Goal: Browse casually

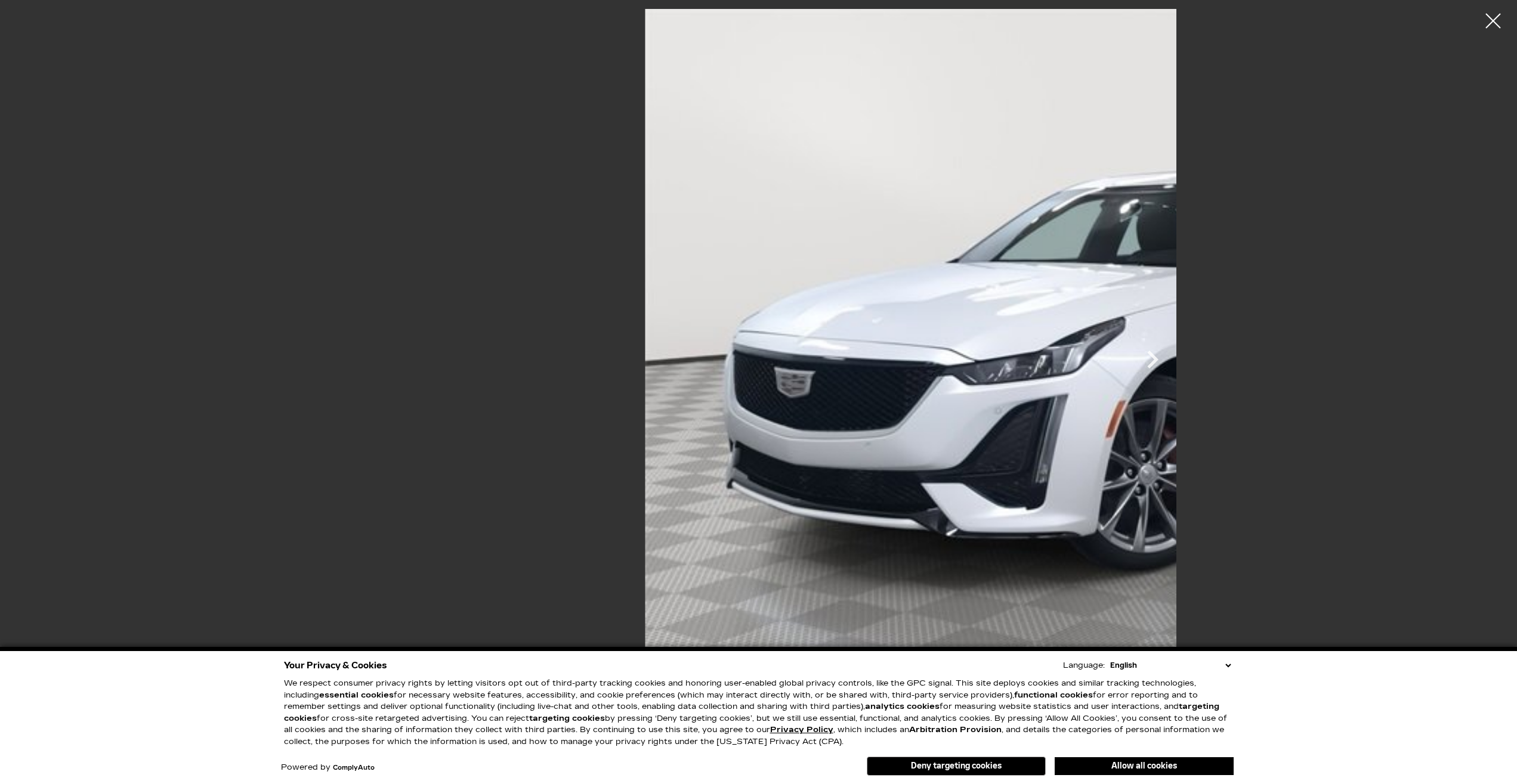
scroll to position [61, 0]
click at [1170, 359] on icon "Next" at bounding box center [1152, 359] width 36 height 36
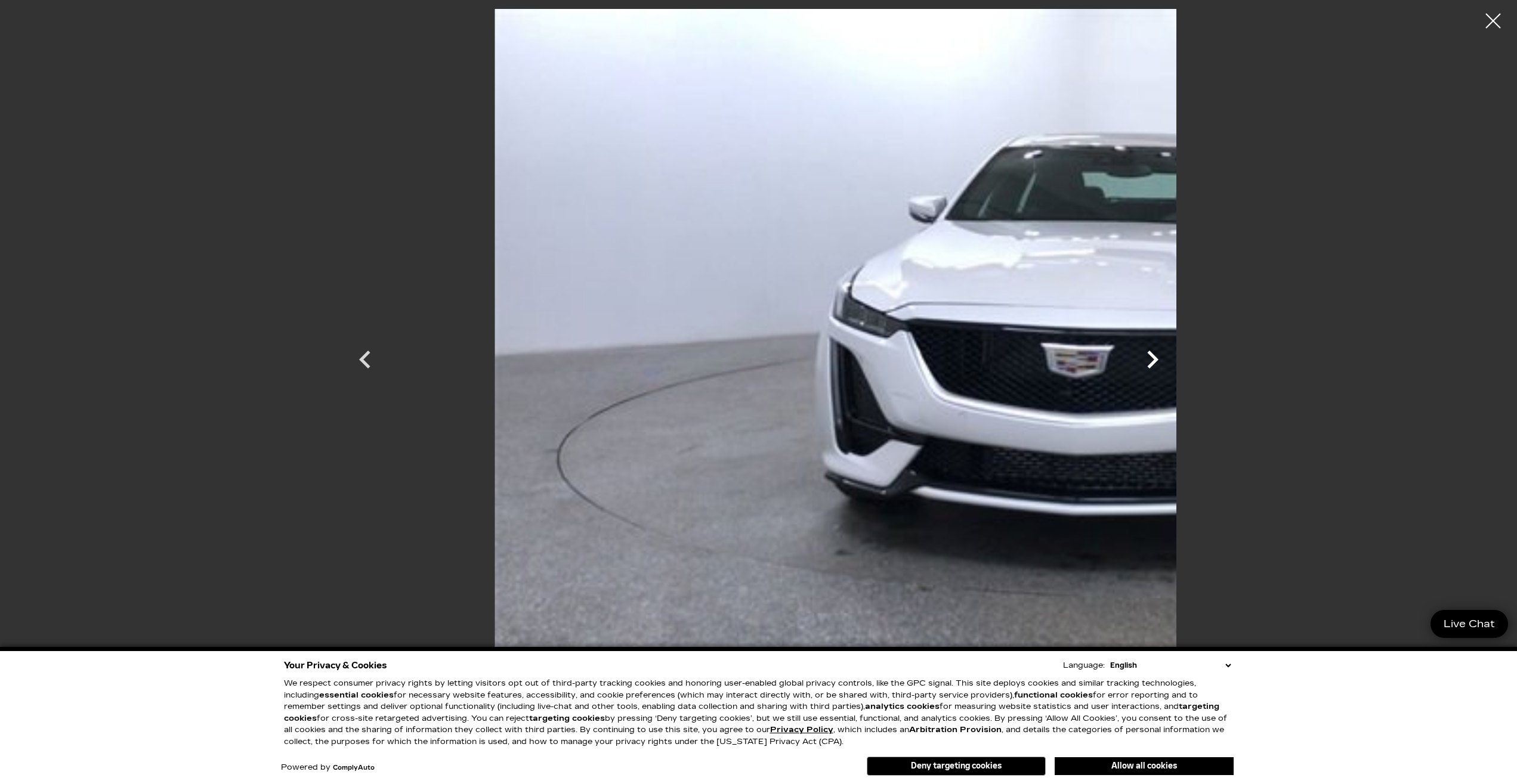
click at [1170, 359] on icon "Next" at bounding box center [1152, 359] width 36 height 36
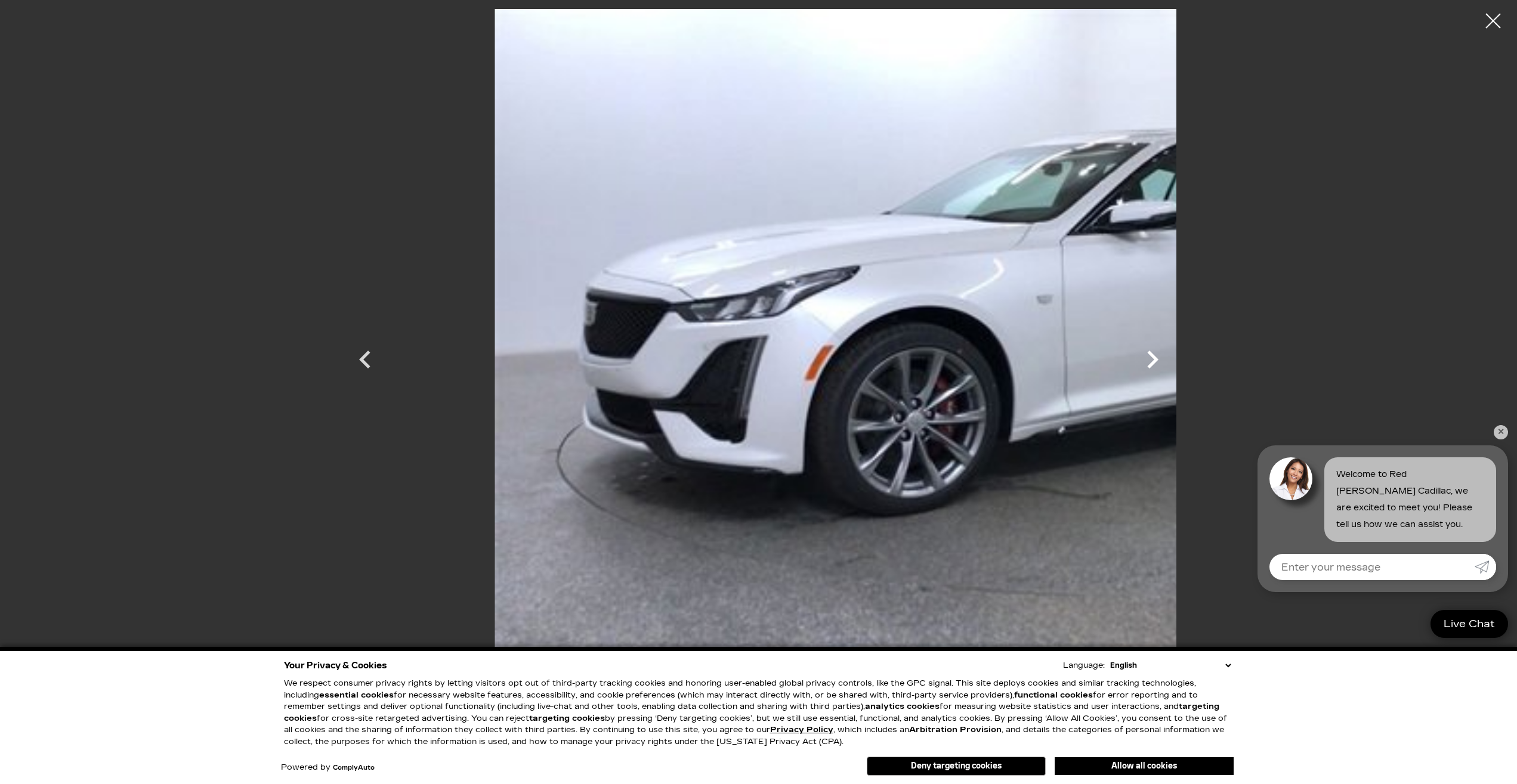
click at [1170, 359] on icon "Next" at bounding box center [1152, 359] width 36 height 36
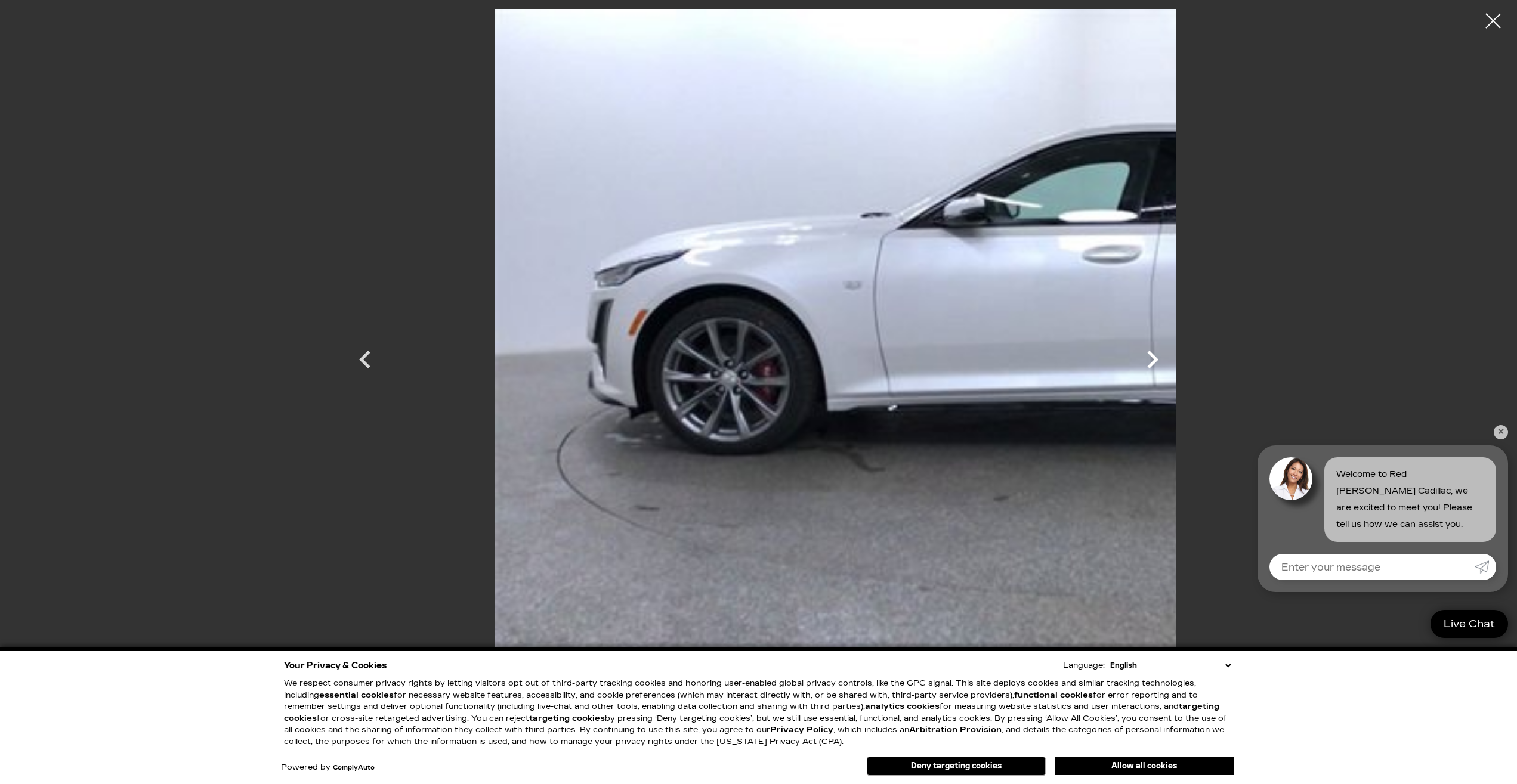
click at [1170, 359] on icon "Next" at bounding box center [1152, 359] width 36 height 36
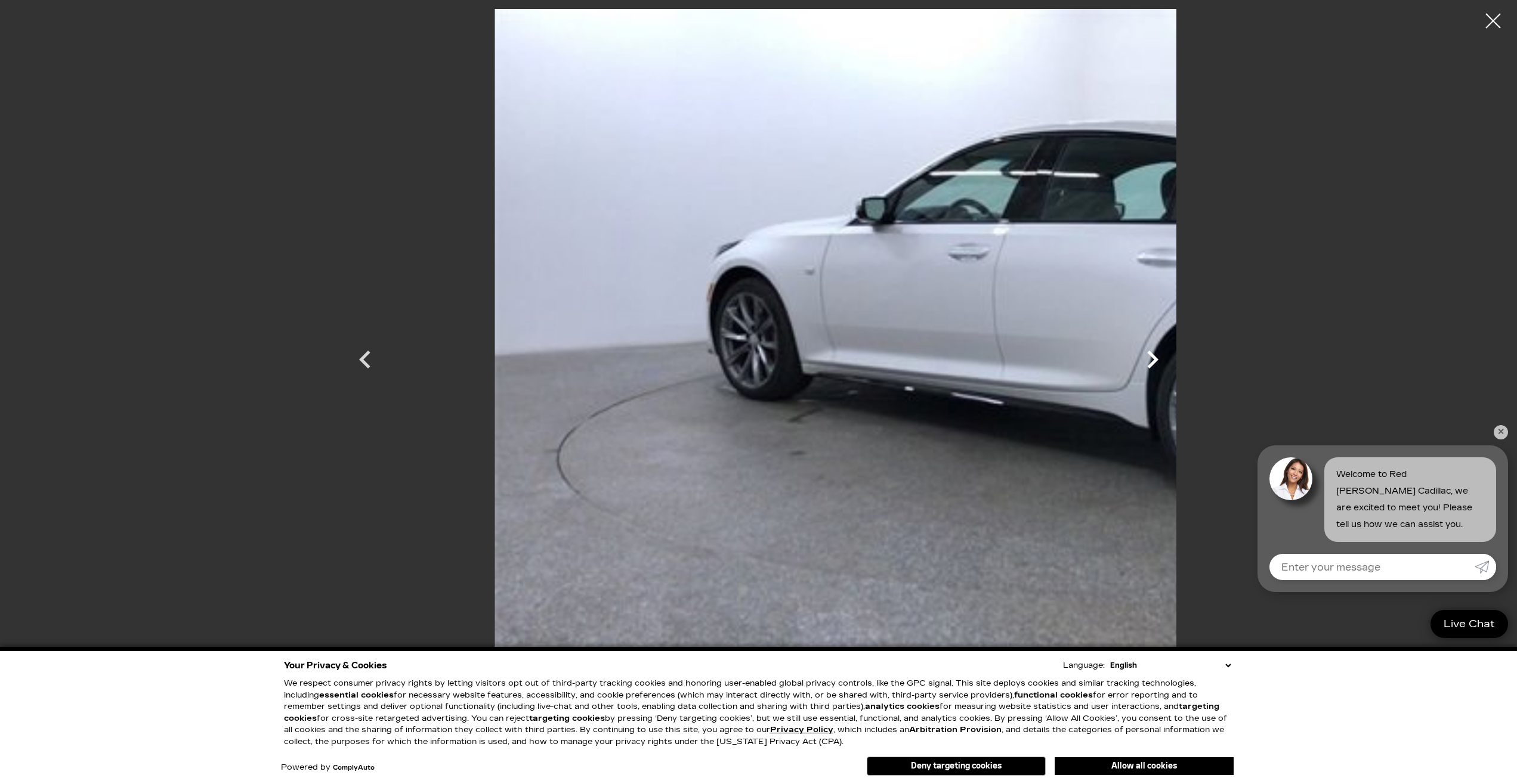
click at [1170, 359] on icon "Next" at bounding box center [1152, 359] width 36 height 36
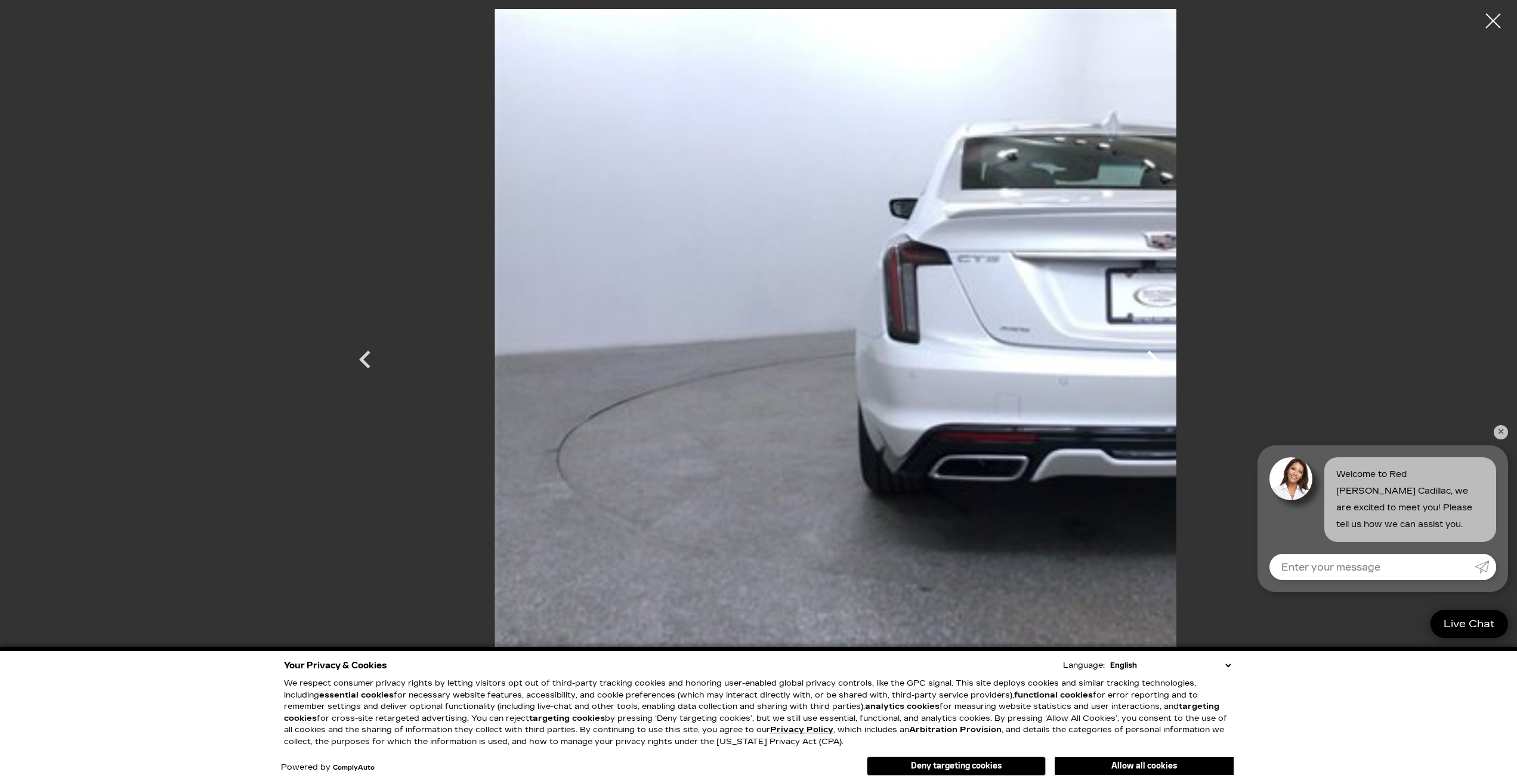
click at [1170, 359] on icon "Next" at bounding box center [1152, 359] width 36 height 36
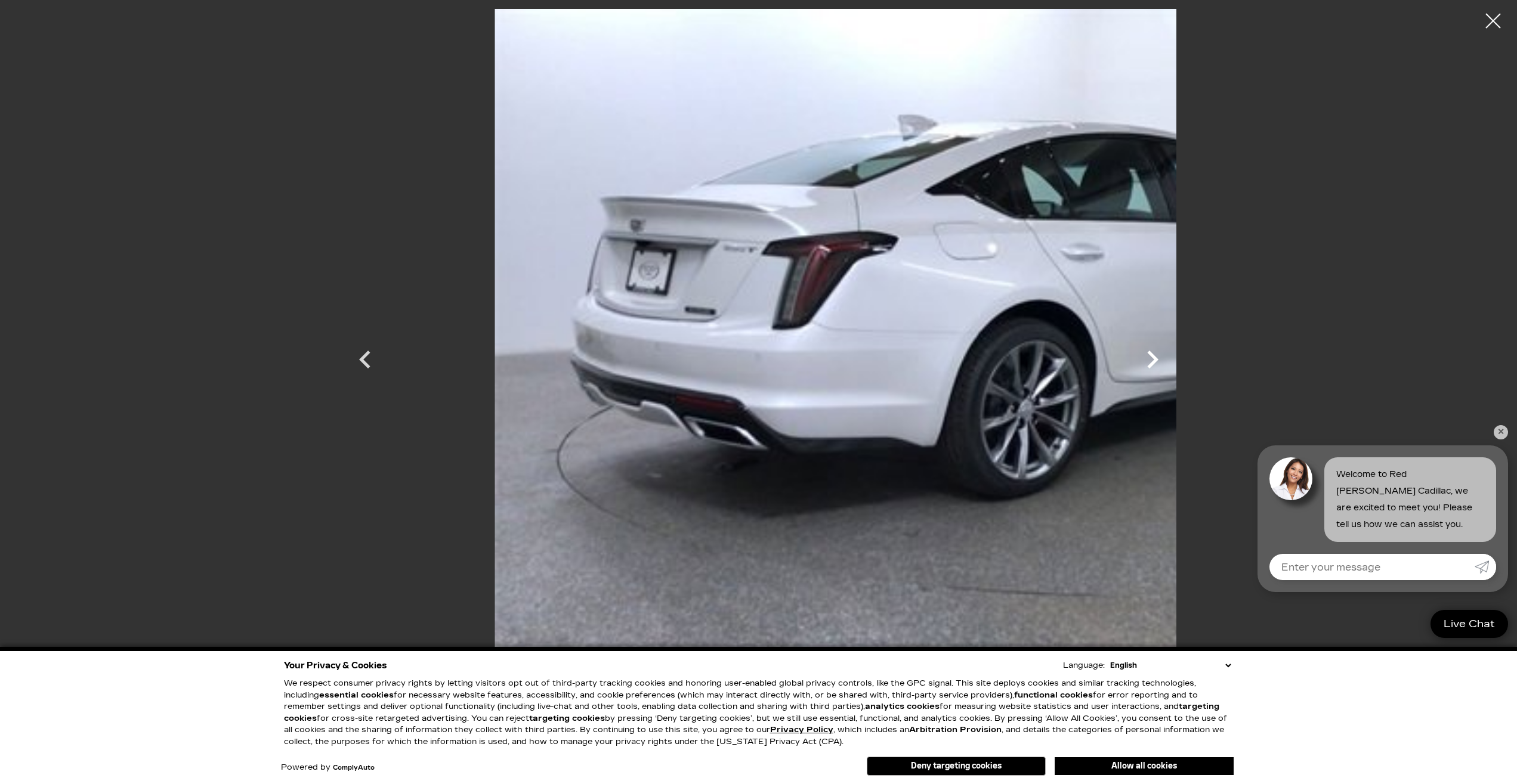
click at [1170, 359] on icon "Next" at bounding box center [1152, 359] width 36 height 36
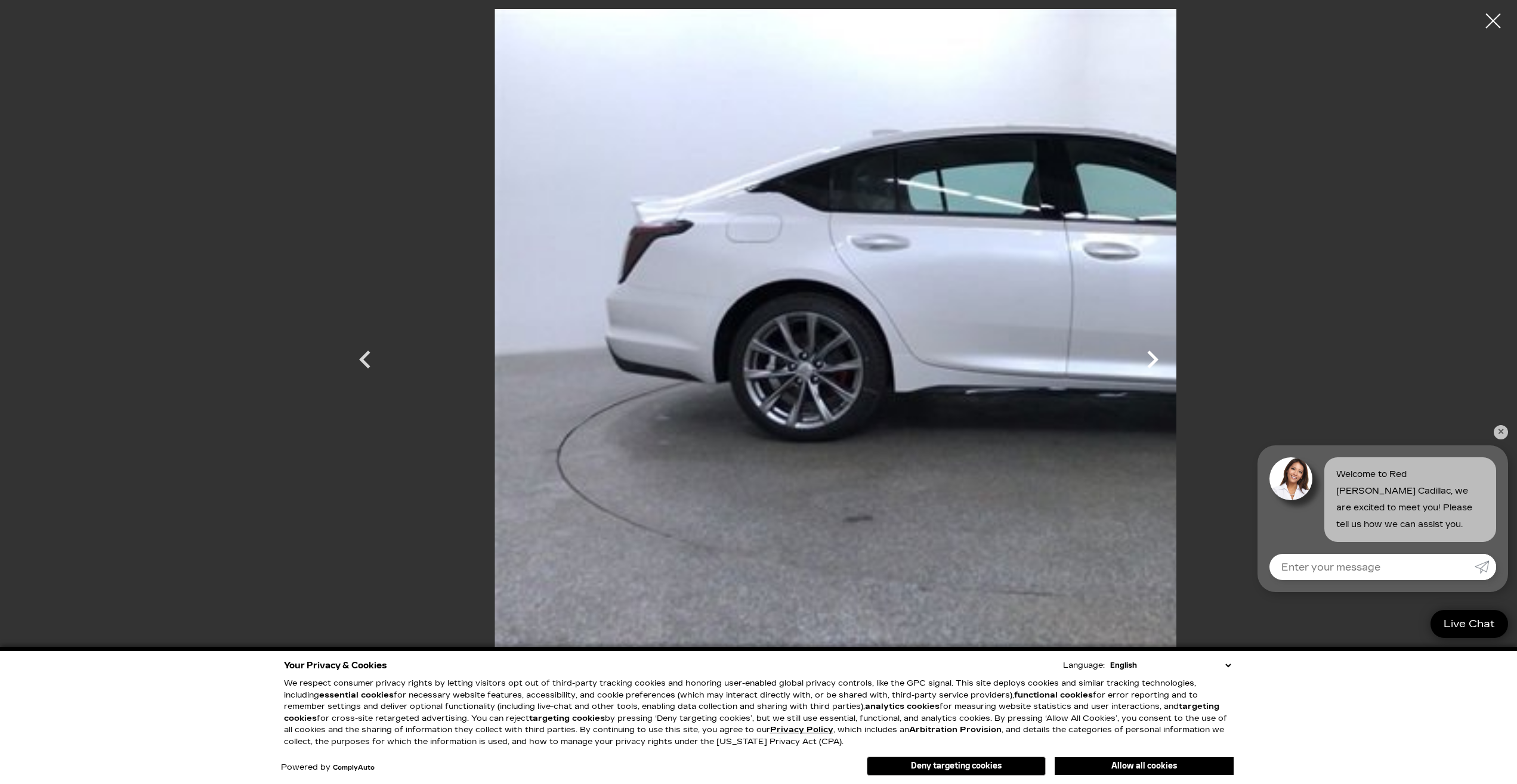
click at [1170, 359] on icon "Next" at bounding box center [1152, 359] width 36 height 36
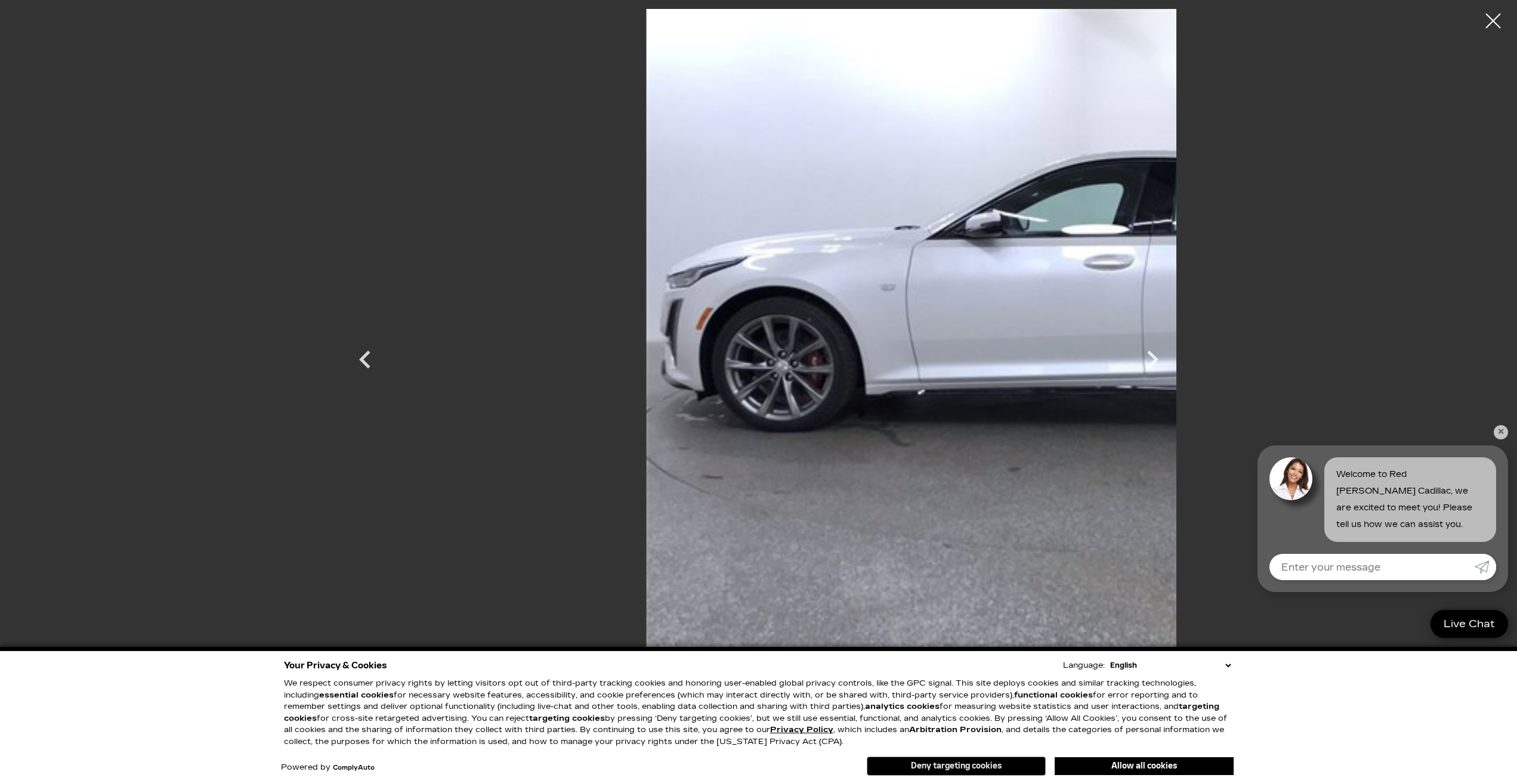
click at [979, 766] on button "Deny targeting cookies" at bounding box center [956, 766] width 179 height 19
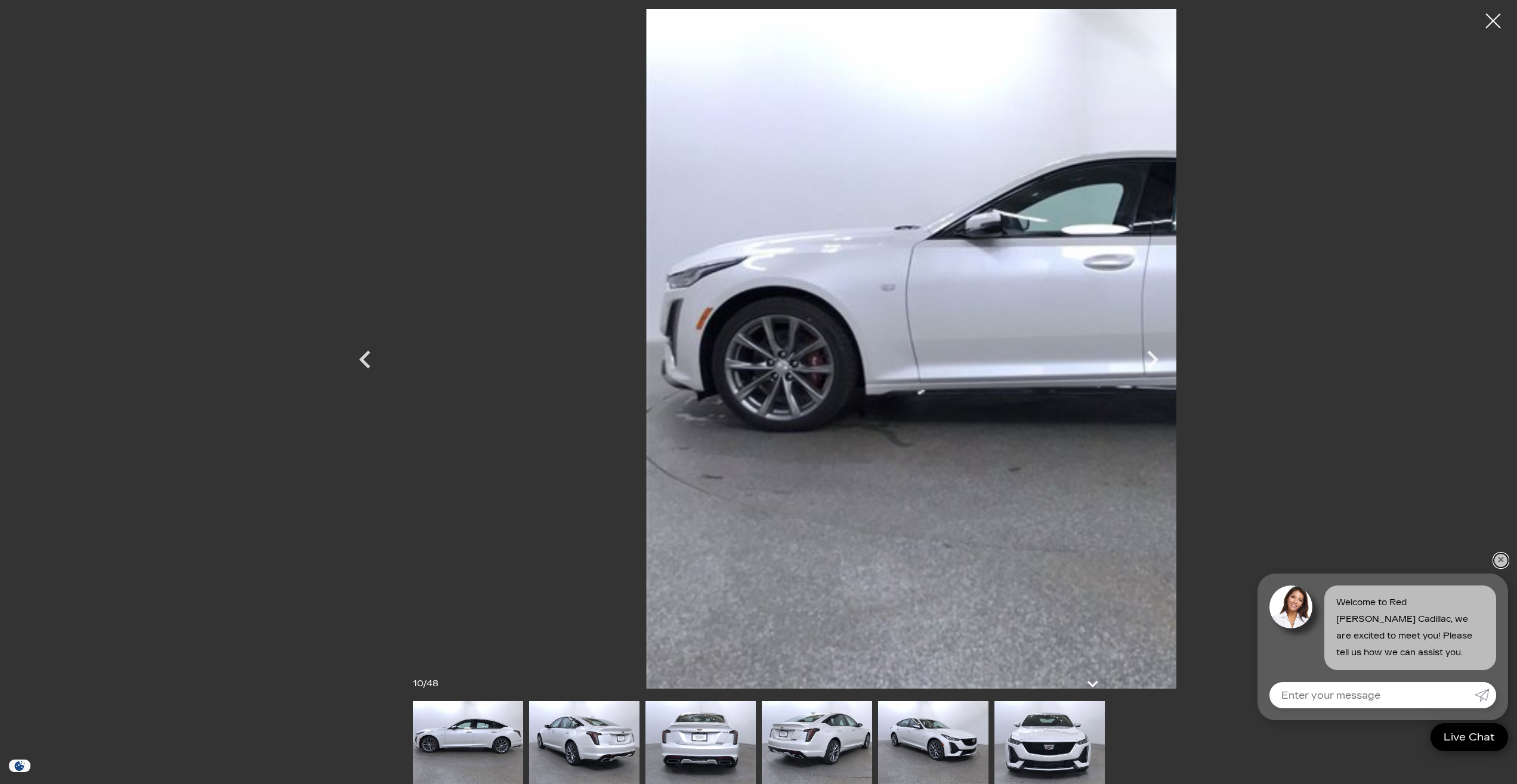
click at [1502, 564] on link "✕" at bounding box center [1501, 560] width 15 height 15
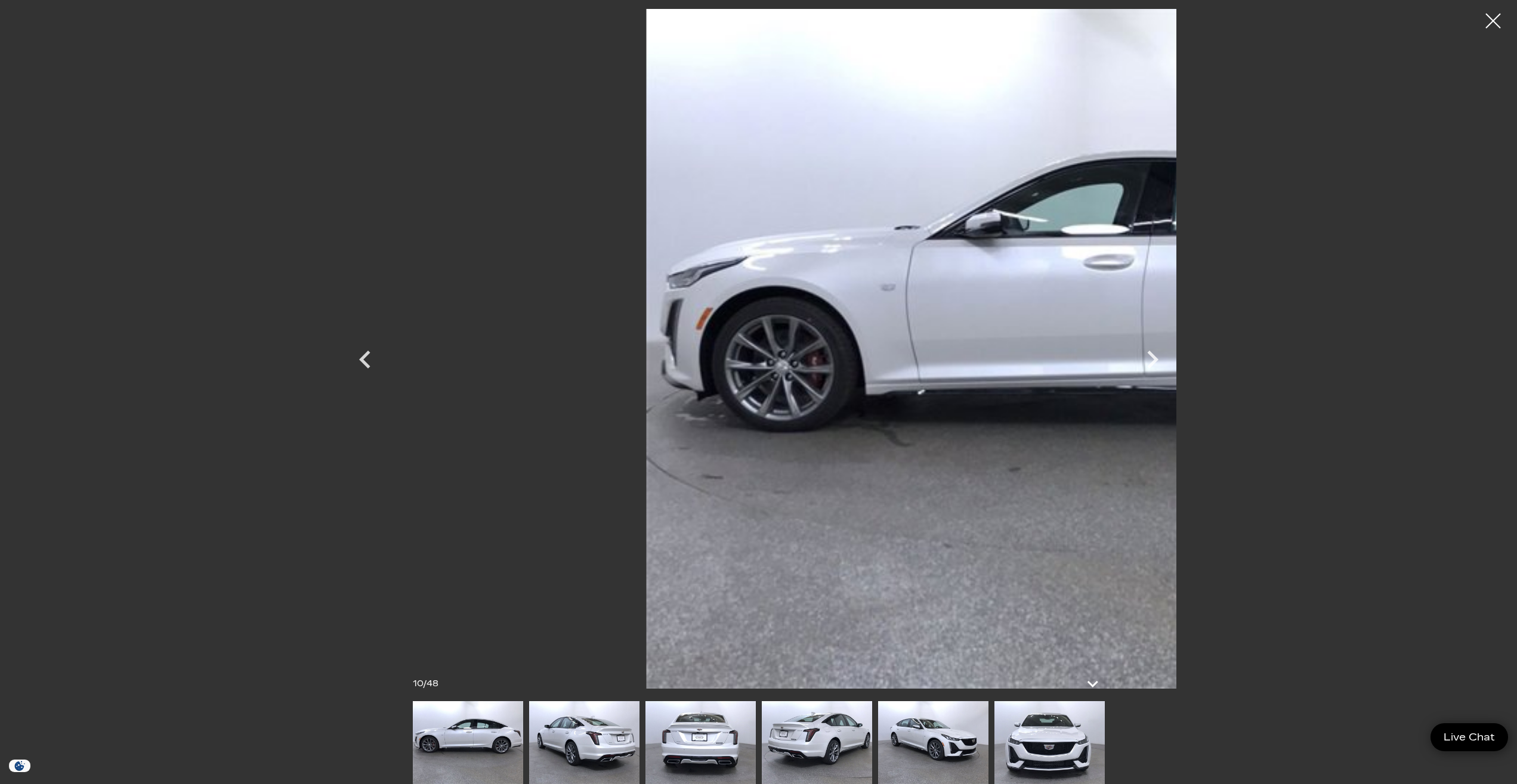
click at [1043, 754] on img at bounding box center [1049, 742] width 110 height 83
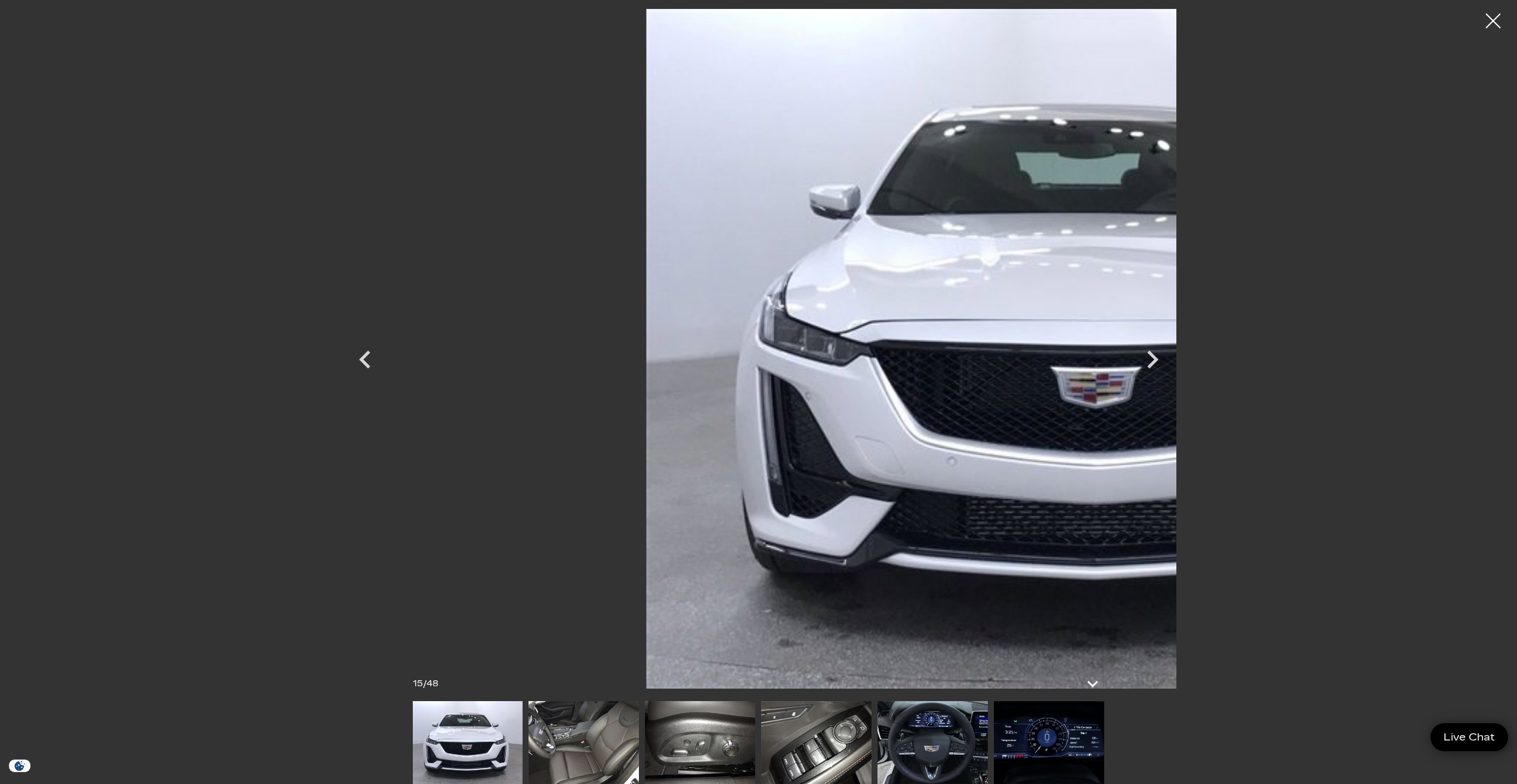
click at [577, 731] on img at bounding box center [584, 742] width 110 height 83
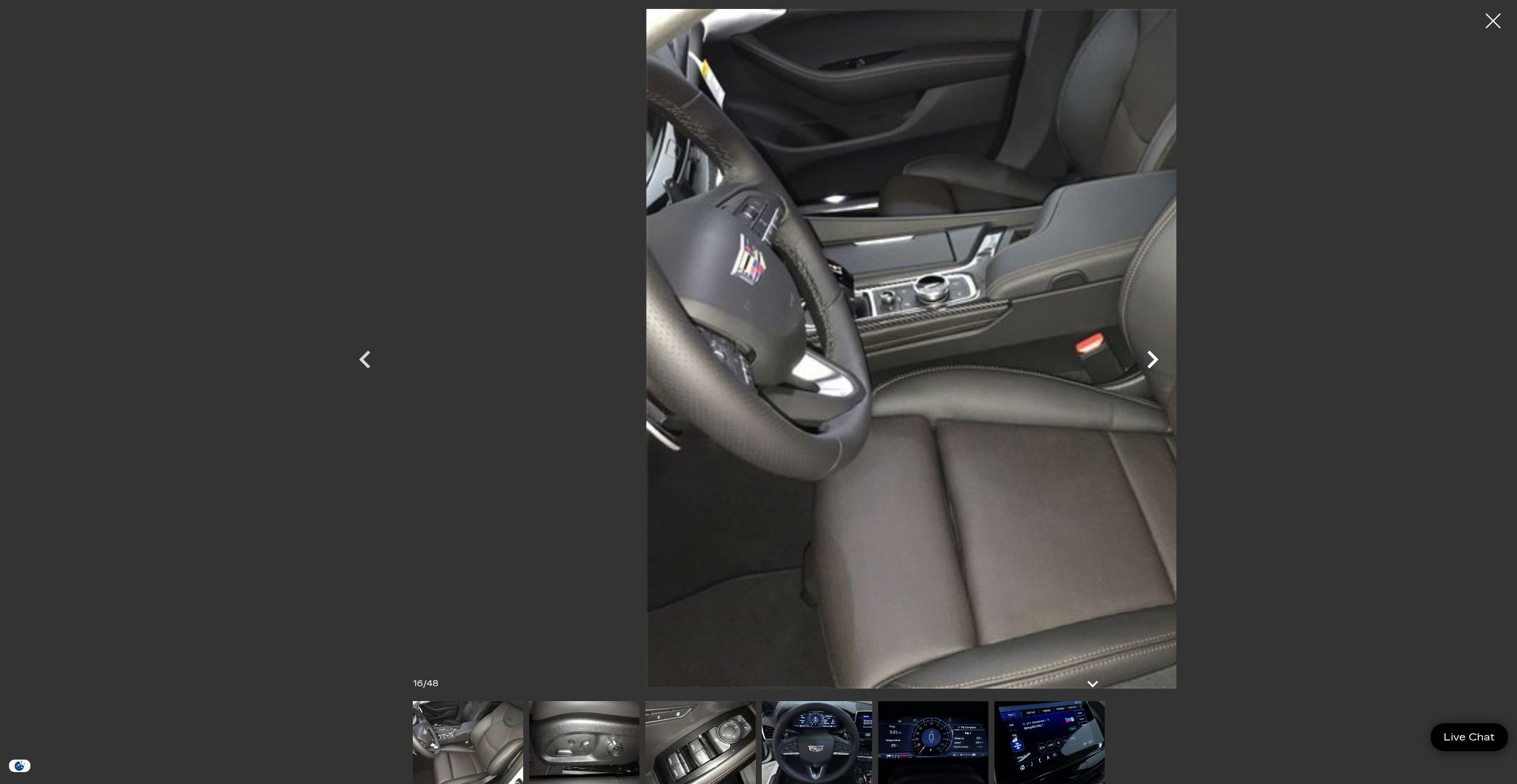
click at [1158, 359] on icon "Next" at bounding box center [1153, 359] width 11 height 18
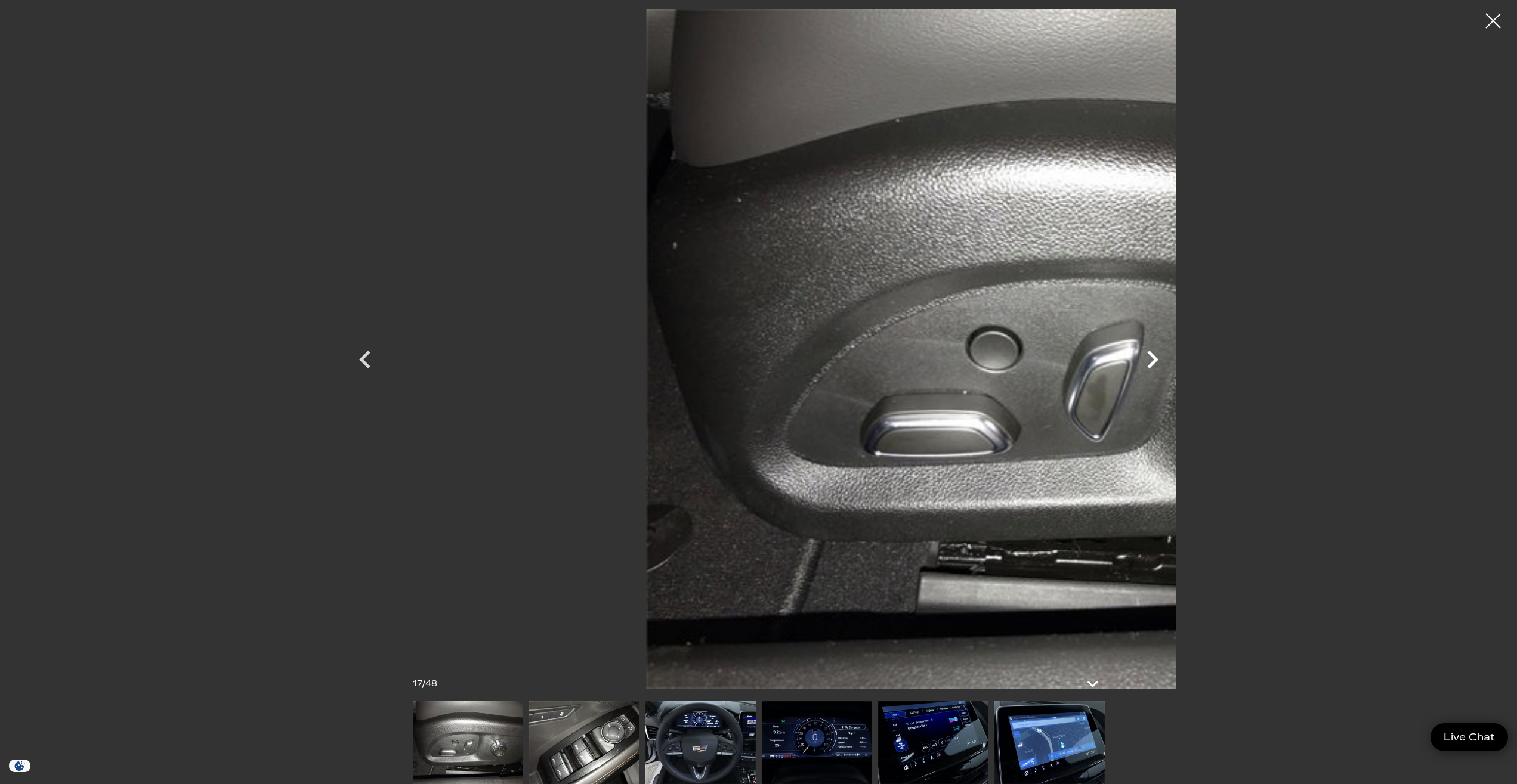
click at [1158, 359] on icon "Next" at bounding box center [1153, 359] width 11 height 18
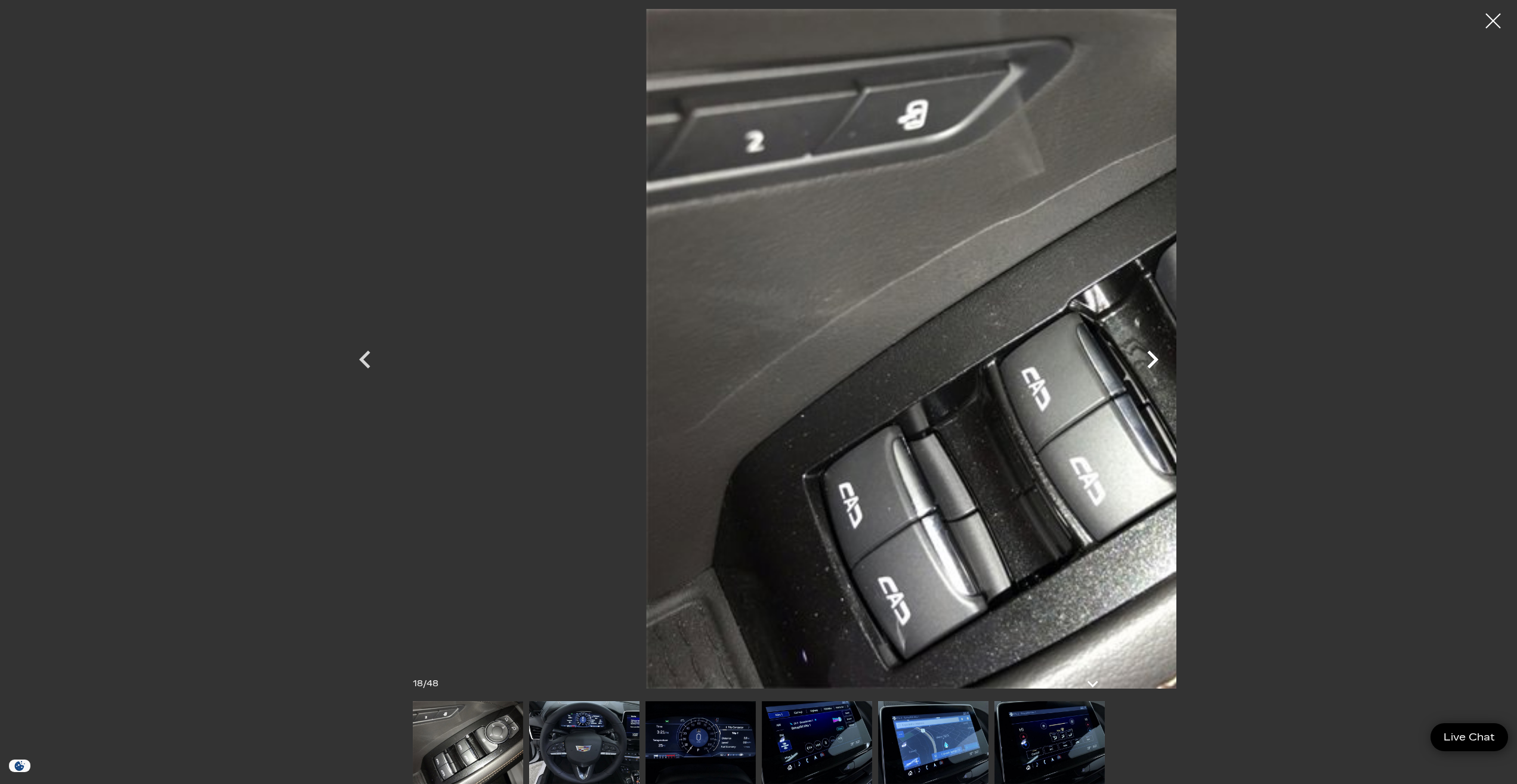
click at [1158, 359] on icon "Next" at bounding box center [1153, 359] width 11 height 18
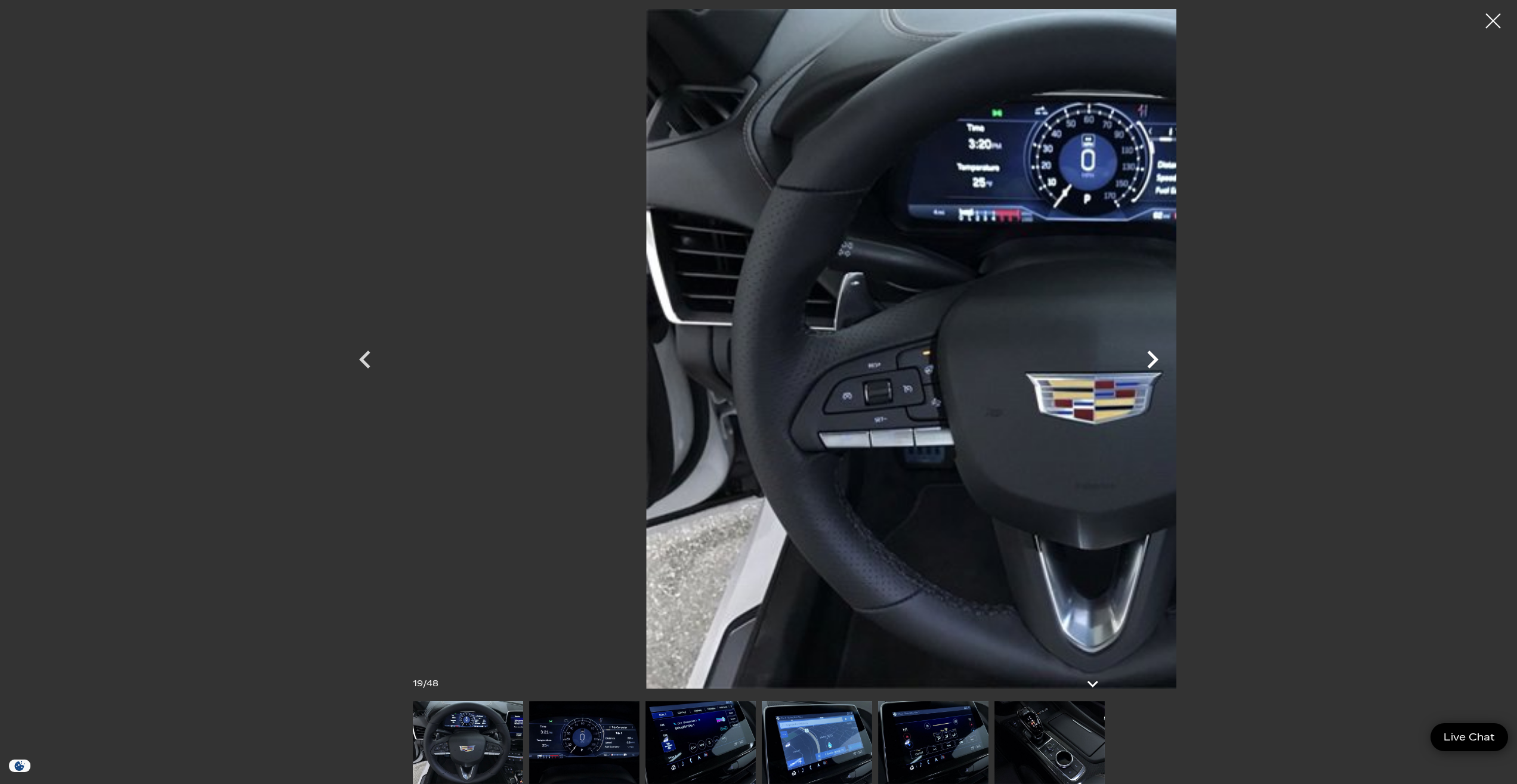
click at [1158, 361] on icon "Next" at bounding box center [1153, 359] width 11 height 18
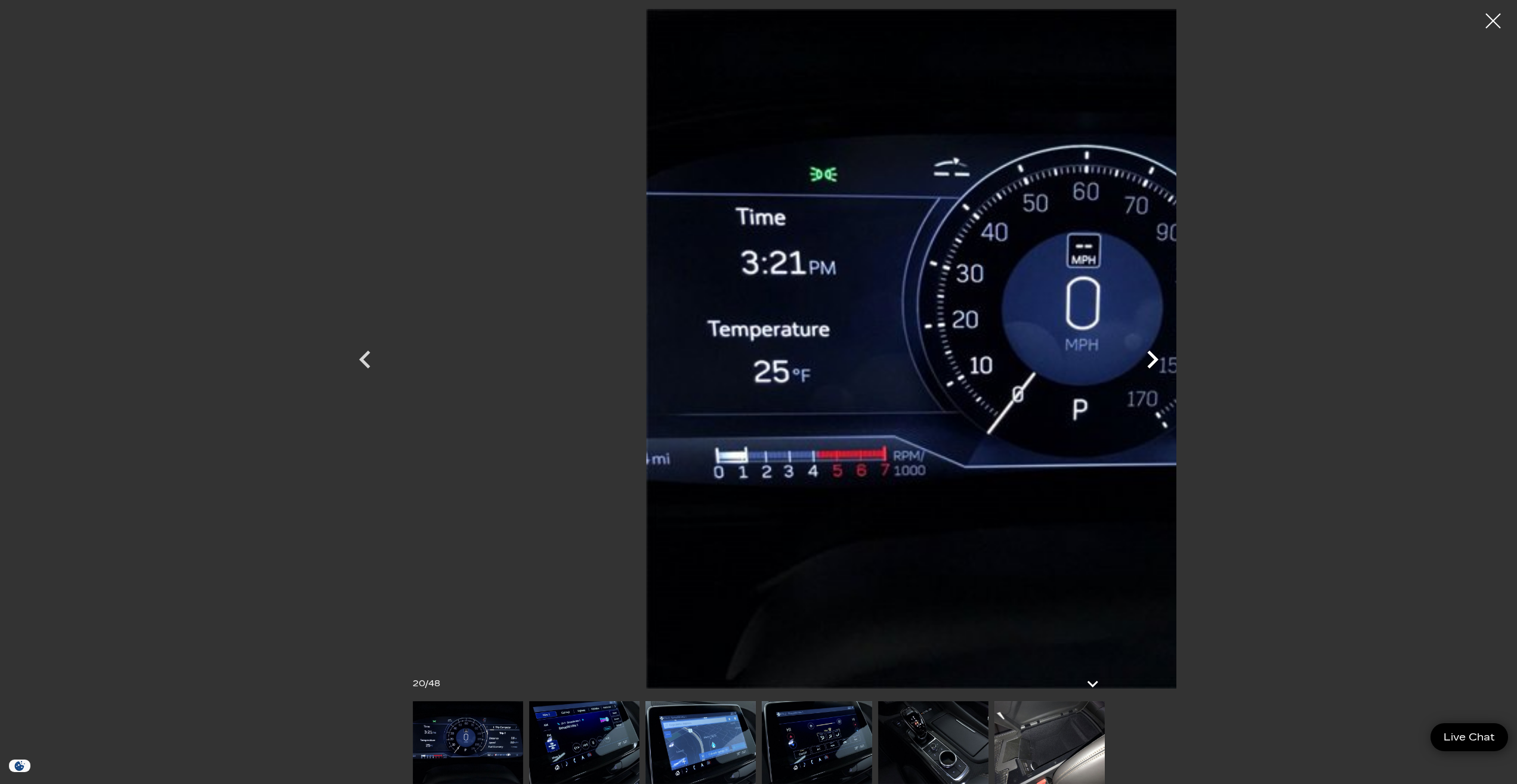
click at [1158, 359] on icon "Next" at bounding box center [1153, 359] width 11 height 18
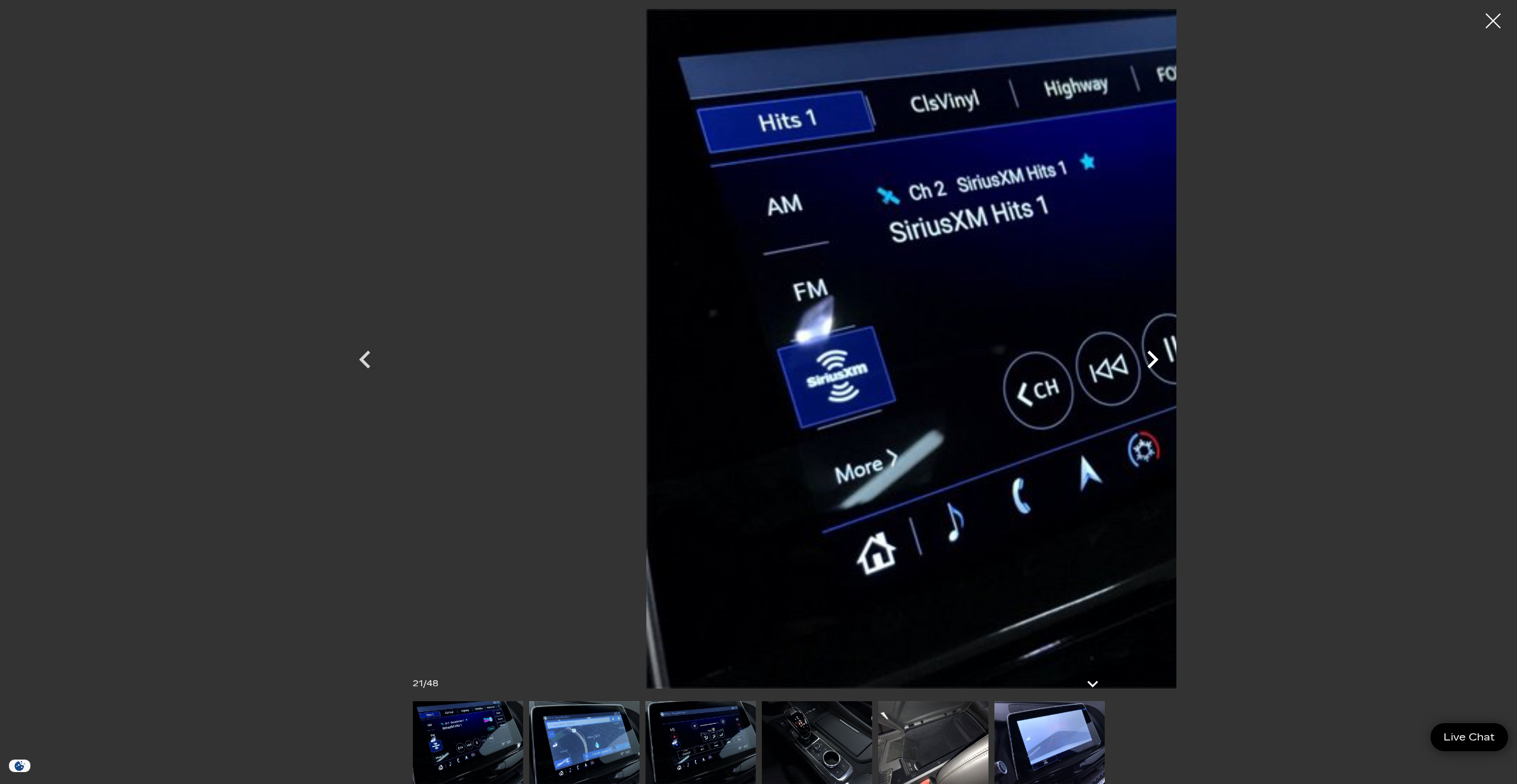
click at [1158, 359] on icon "Next" at bounding box center [1153, 359] width 11 height 18
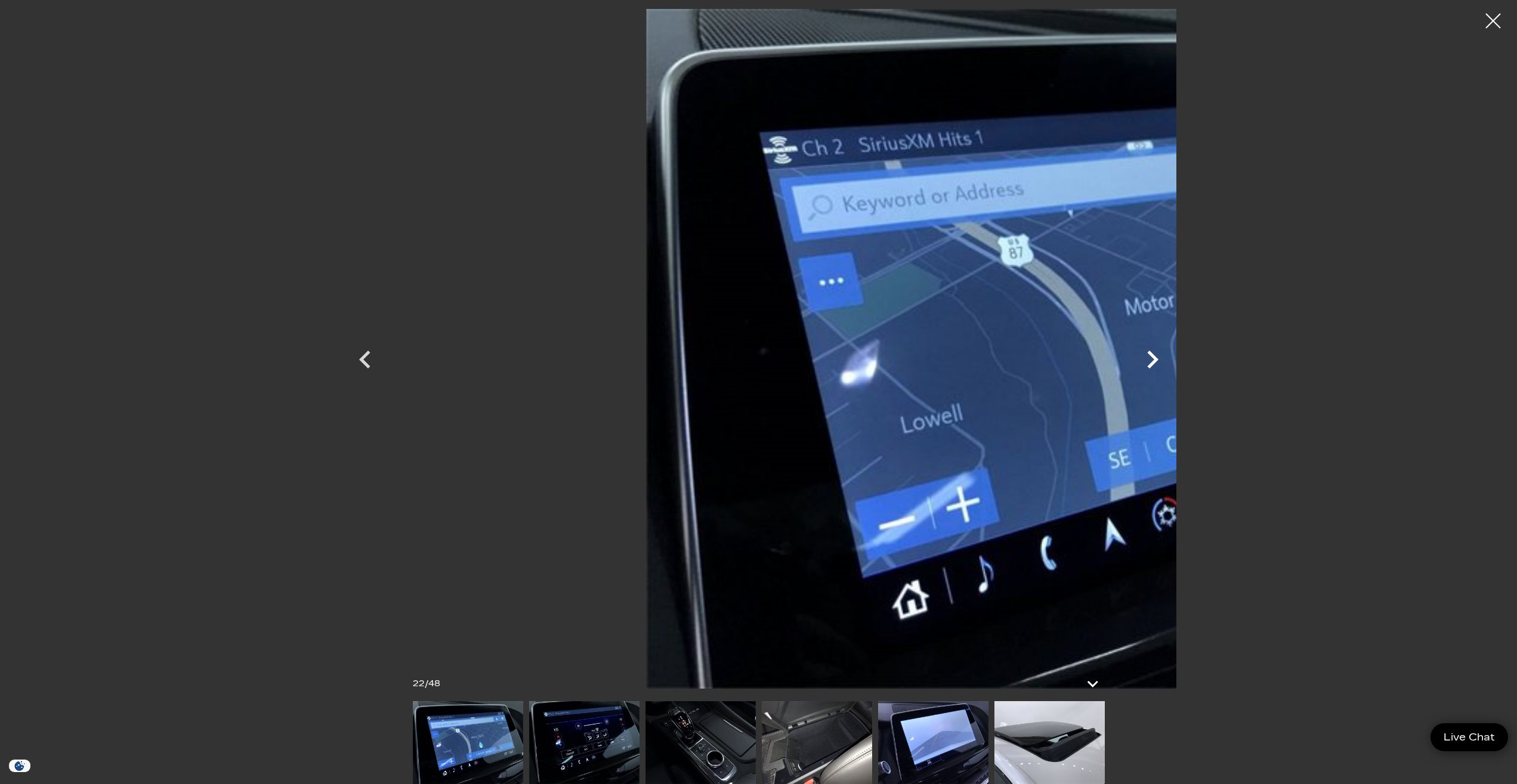
click at [1158, 358] on icon "Next" at bounding box center [1153, 359] width 11 height 18
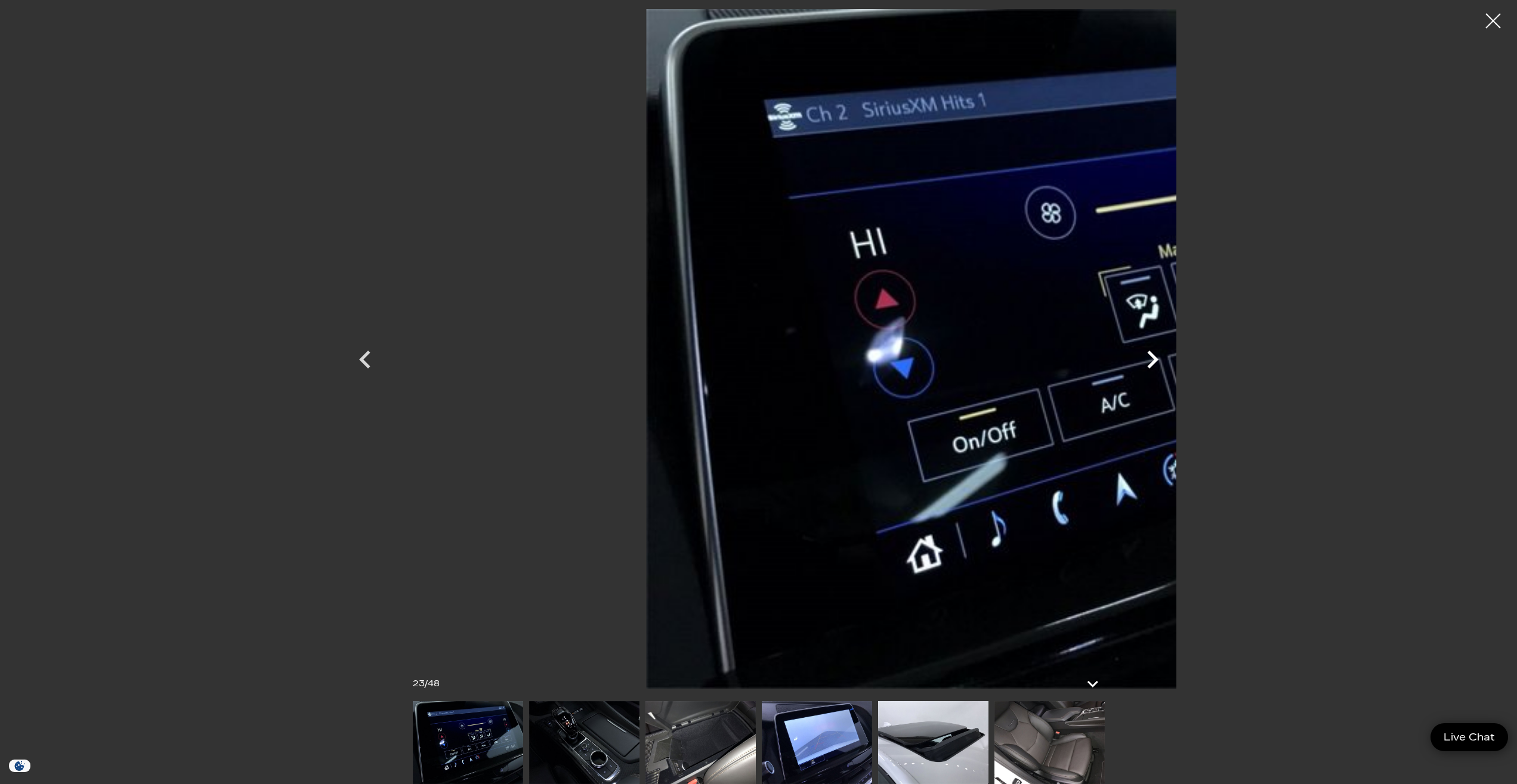
click at [1158, 358] on icon "Next" at bounding box center [1153, 359] width 11 height 18
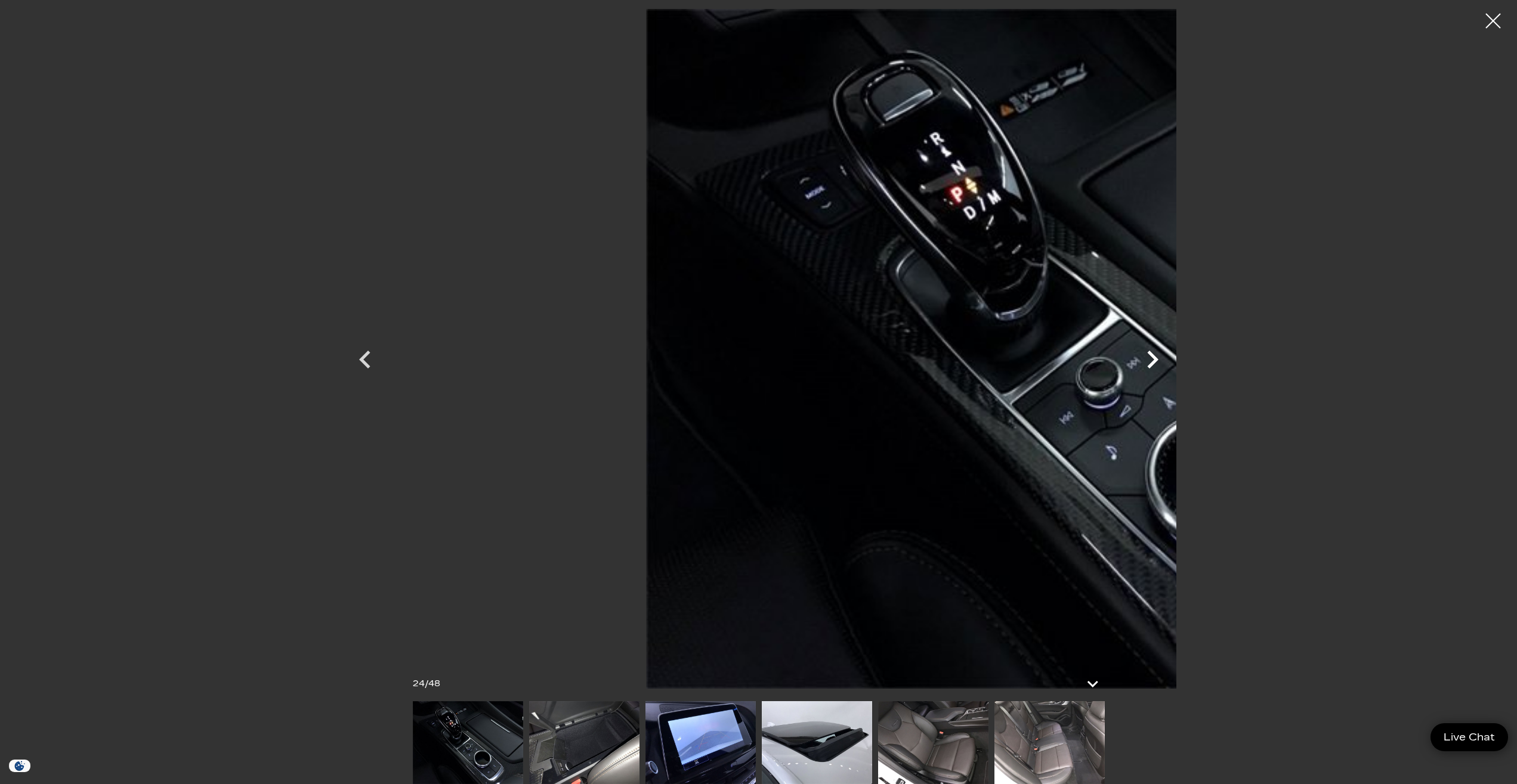
click at [1170, 359] on icon "Next" at bounding box center [1152, 359] width 36 height 36
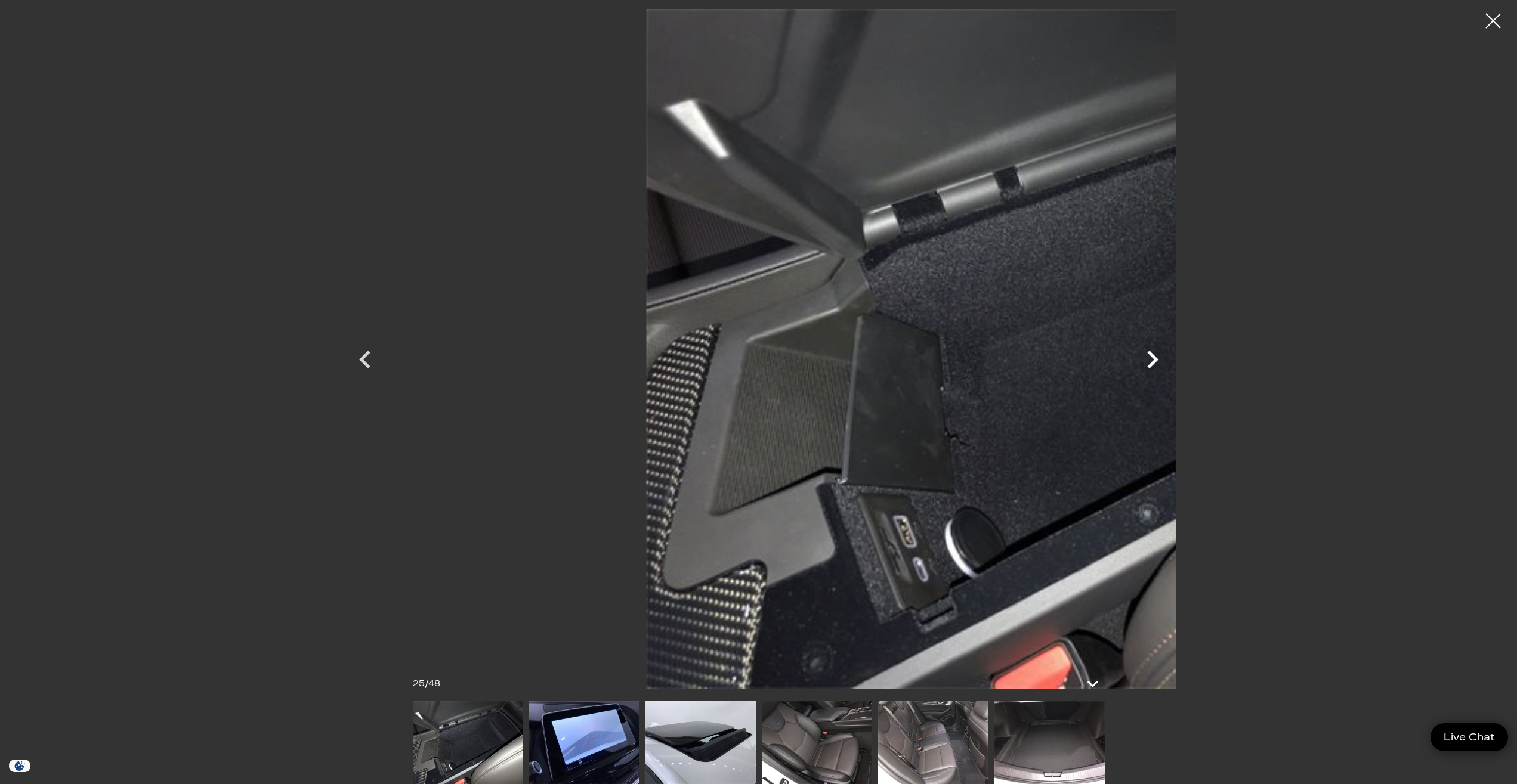
click at [1170, 359] on icon "Next" at bounding box center [1152, 359] width 36 height 36
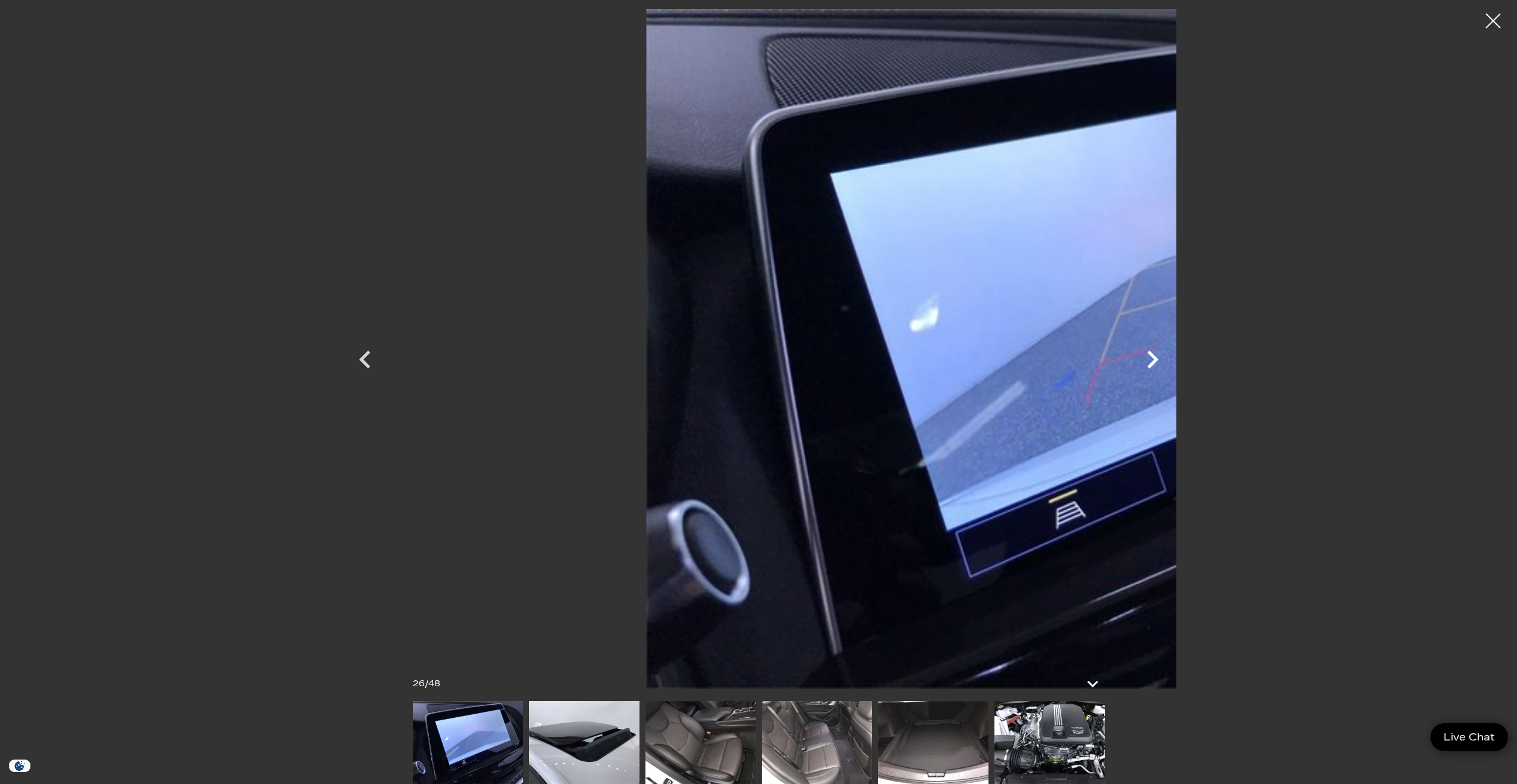
click at [1170, 359] on icon "Next" at bounding box center [1152, 359] width 36 height 36
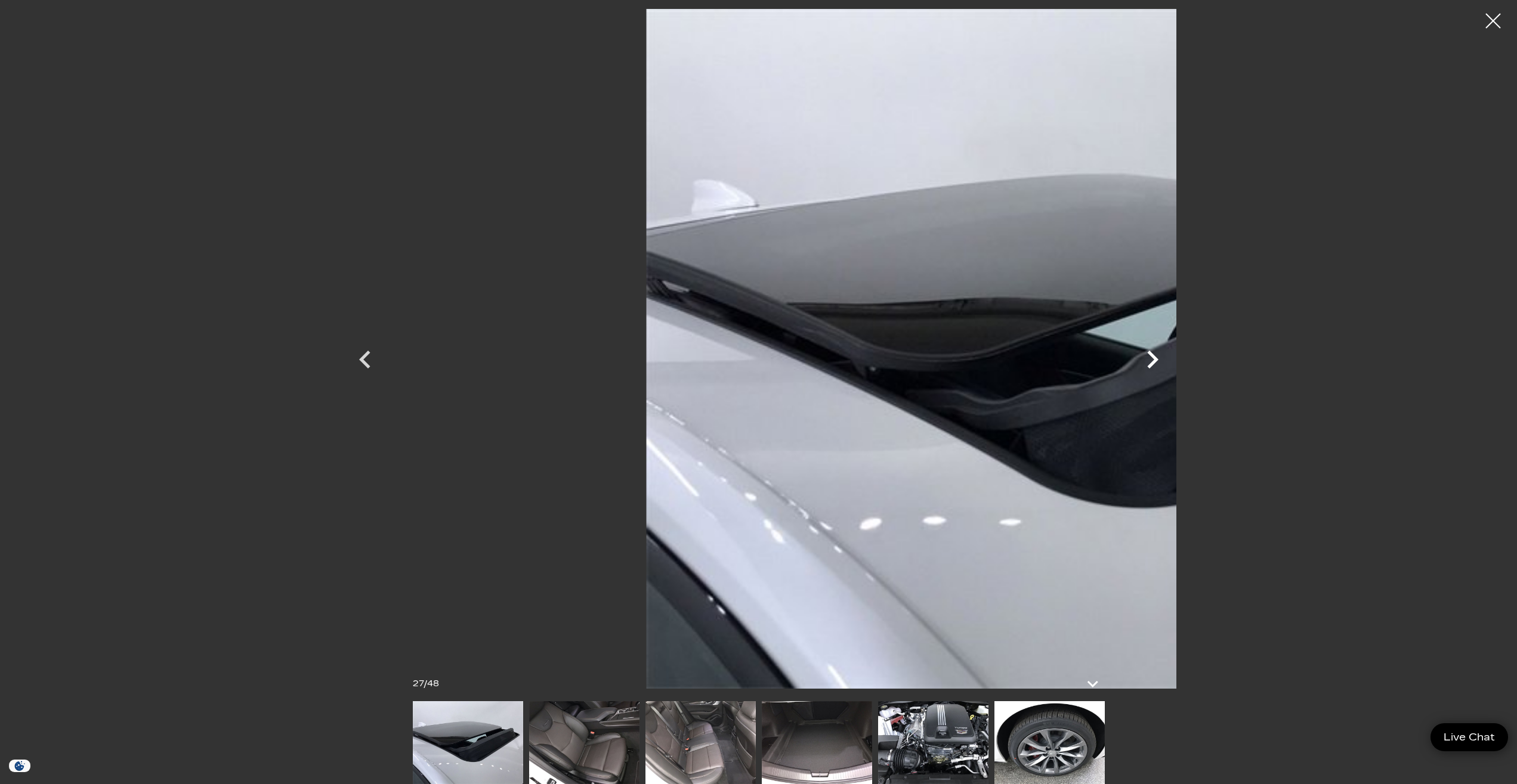
click at [1170, 357] on icon "Next" at bounding box center [1152, 359] width 36 height 36
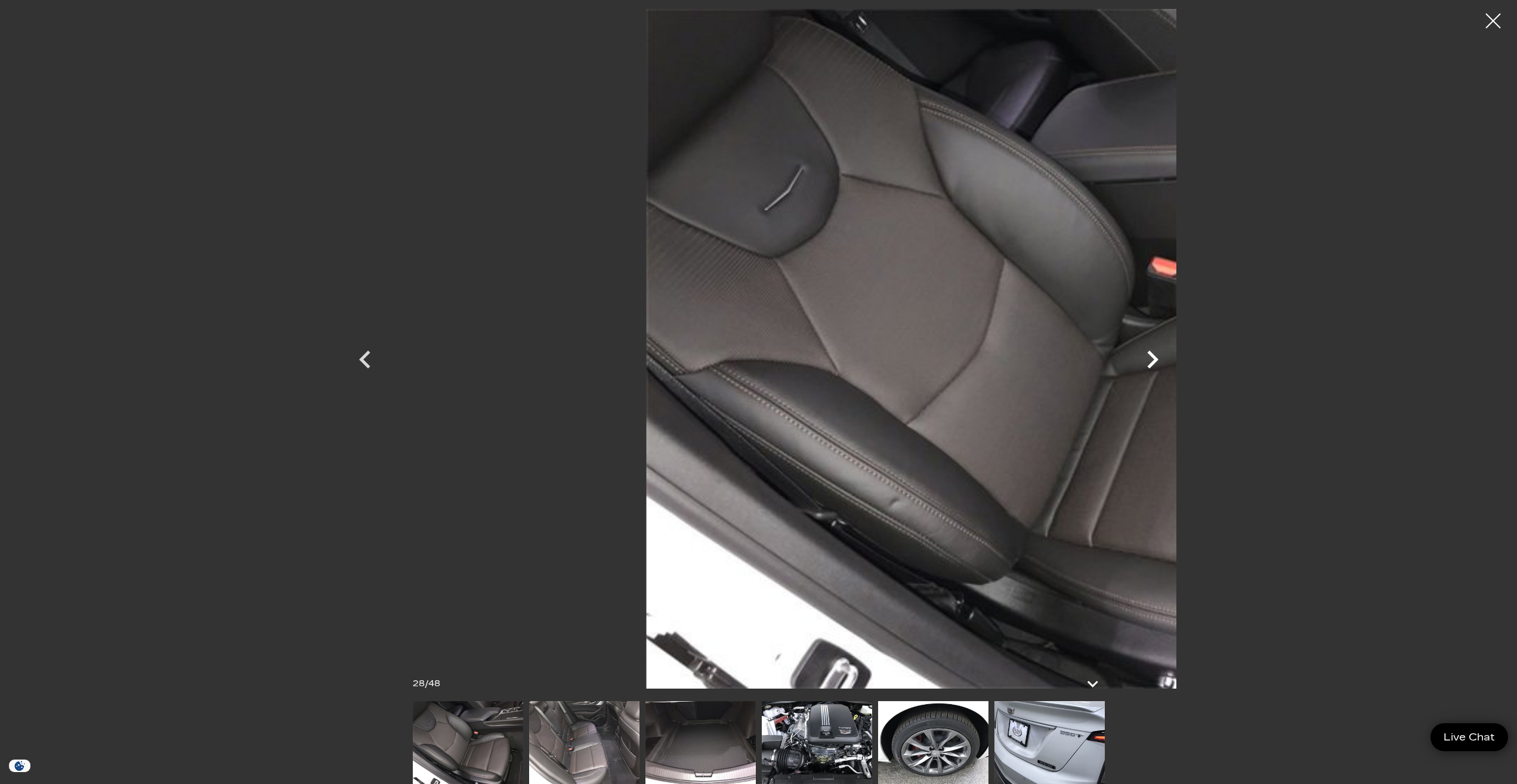
click at [1170, 357] on icon "Next" at bounding box center [1152, 359] width 36 height 36
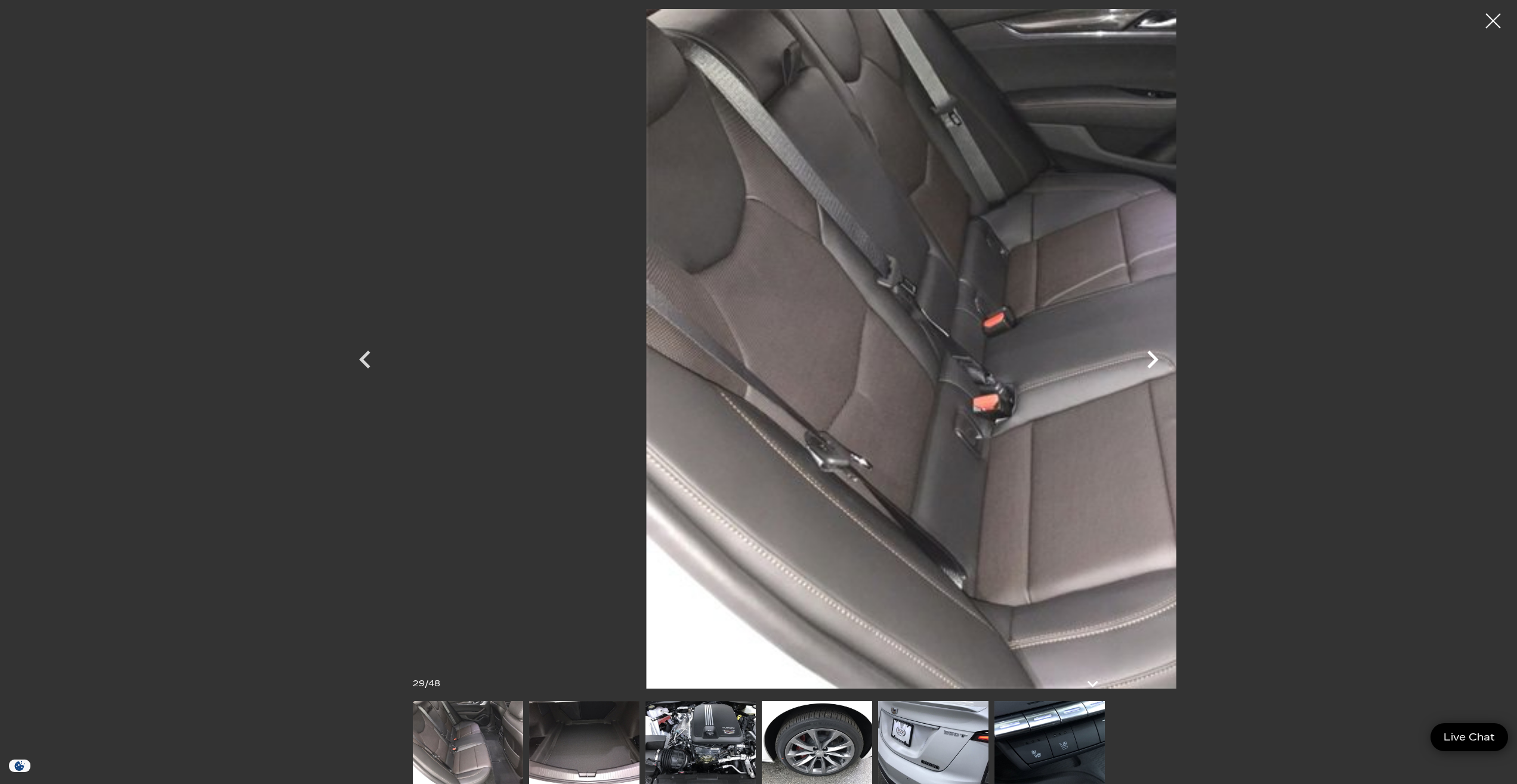
click at [1170, 355] on icon "Next" at bounding box center [1152, 359] width 36 height 36
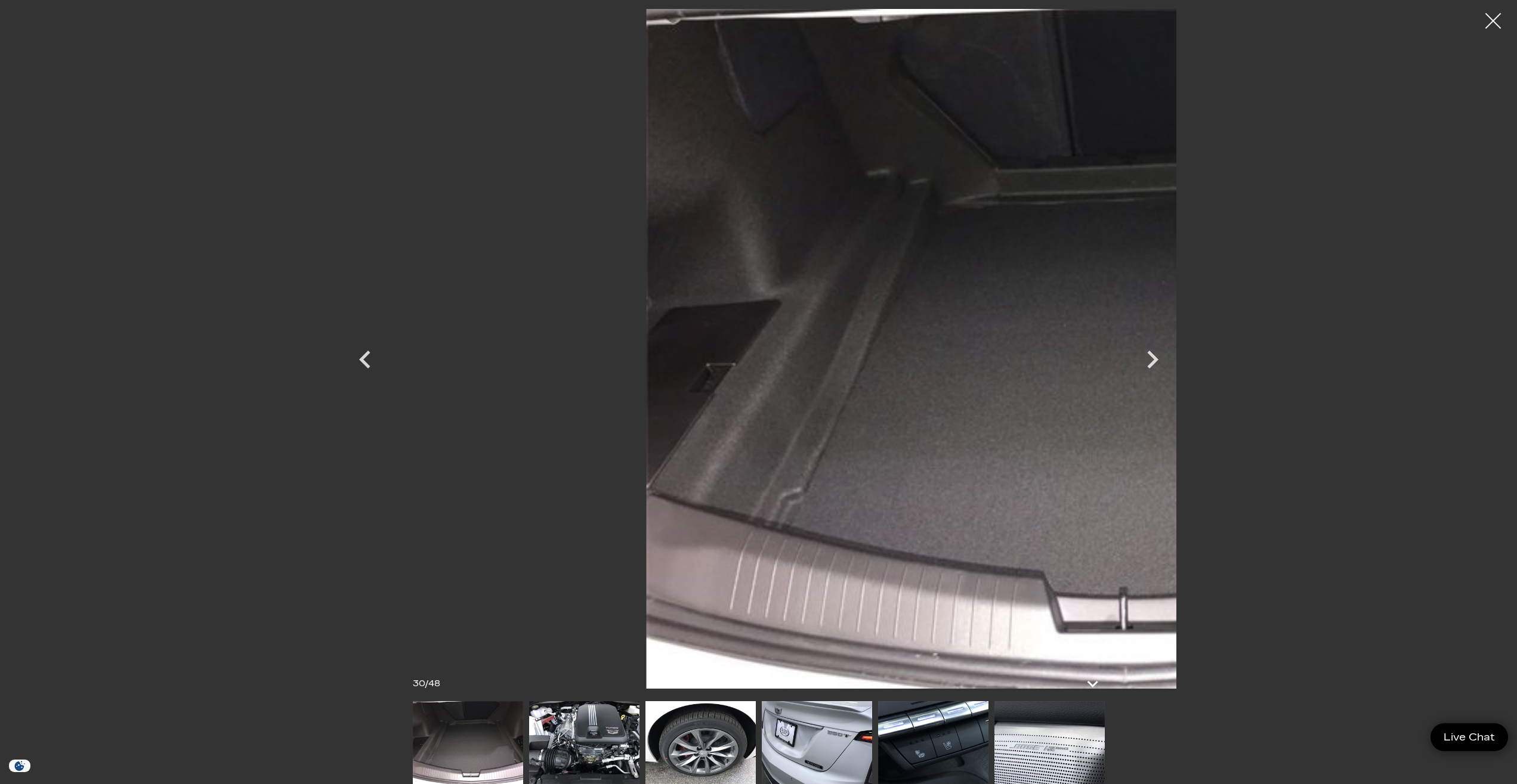
click at [1481, 28] on div at bounding box center [1493, 21] width 32 height 32
